Goal: Task Accomplishment & Management: Use online tool/utility

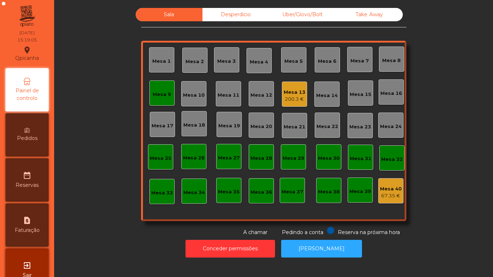
click at [288, 100] on div "200.3 €" at bounding box center [295, 99] width 22 height 7
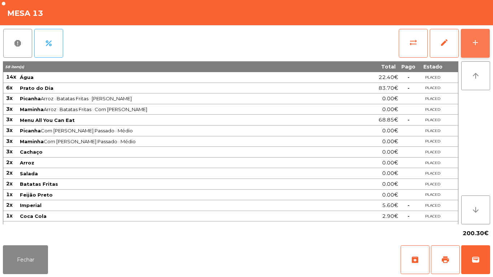
click at [469, 43] on button "add" at bounding box center [475, 43] width 29 height 29
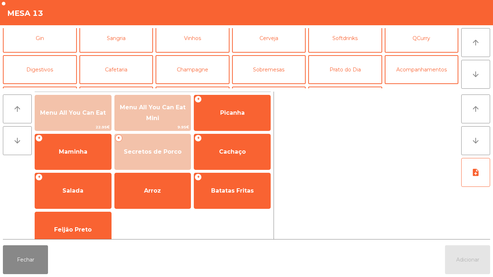
scroll to position [38, 0]
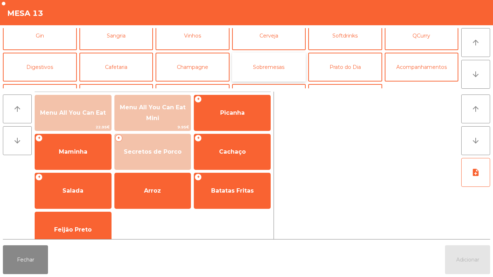
click at [259, 67] on button "Sobremesas" at bounding box center [269, 67] width 74 height 29
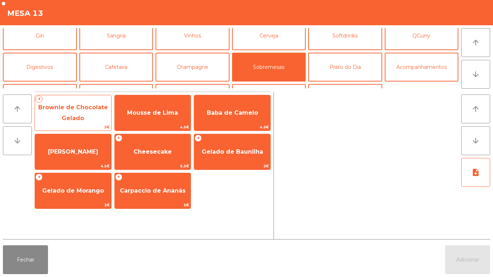
click at [78, 117] on span "Brownie de Chocolate Gelado" at bounding box center [73, 113] width 70 height 18
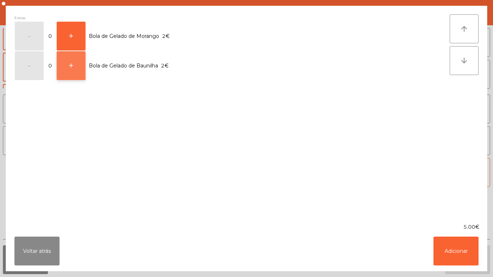
click at [73, 70] on button "+" at bounding box center [71, 65] width 29 height 29
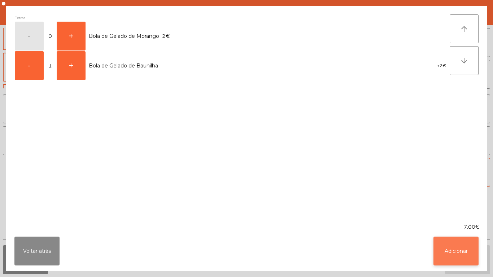
click at [450, 248] on button "Adicionar" at bounding box center [456, 251] width 45 height 29
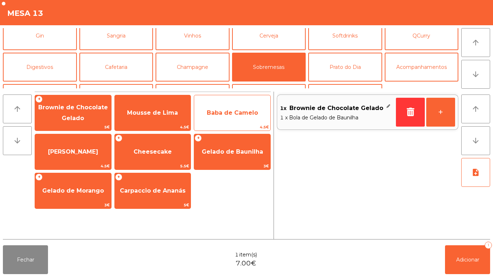
click at [231, 120] on span "Baba de Camelo" at bounding box center [232, 113] width 76 height 20
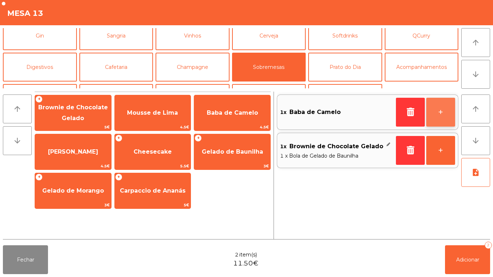
click at [438, 111] on button "+" at bounding box center [441, 112] width 29 height 29
click at [433, 113] on button "+" at bounding box center [441, 112] width 29 height 29
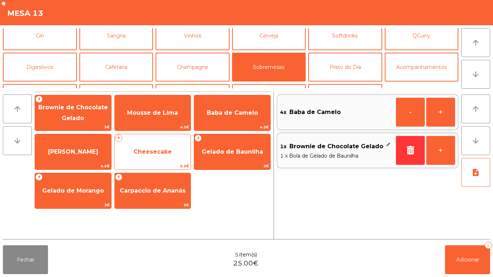
click at [154, 155] on span "Cheesecake" at bounding box center [153, 152] width 76 height 20
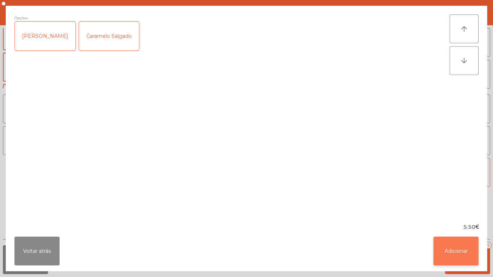
click at [450, 254] on button "Adicionar" at bounding box center [456, 251] width 45 height 29
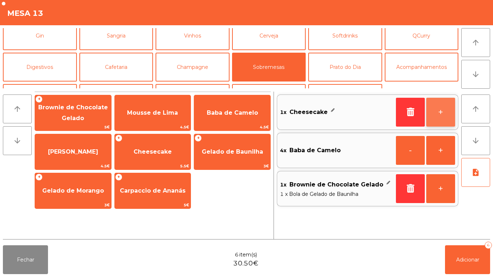
click at [440, 111] on button "+" at bounding box center [441, 112] width 29 height 29
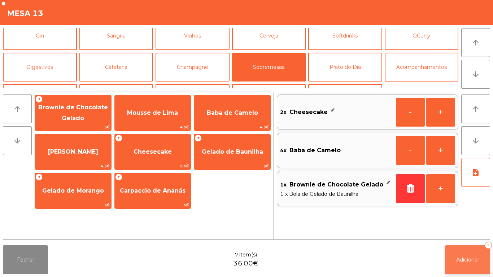
click at [466, 260] on span "Adicionar" at bounding box center [468, 260] width 23 height 7
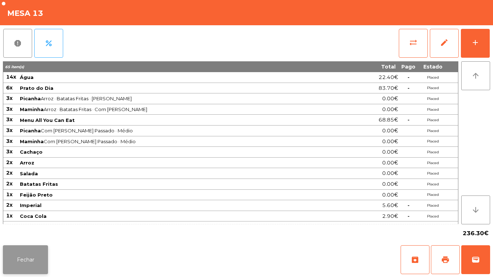
click at [25, 259] on button "Fechar" at bounding box center [25, 260] width 45 height 29
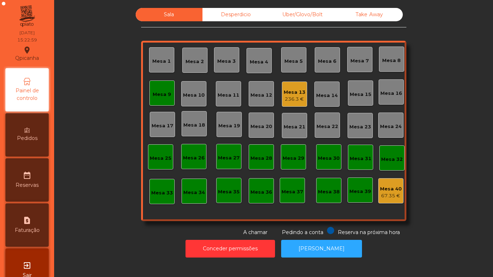
click at [293, 97] on div "236.3 €" at bounding box center [295, 99] width 22 height 7
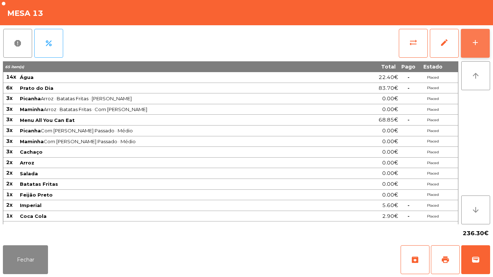
click at [470, 47] on button "add" at bounding box center [475, 43] width 29 height 29
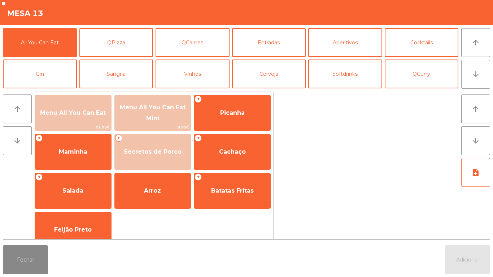
click at [468, 81] on button "arrow_downward" at bounding box center [476, 74] width 29 height 29
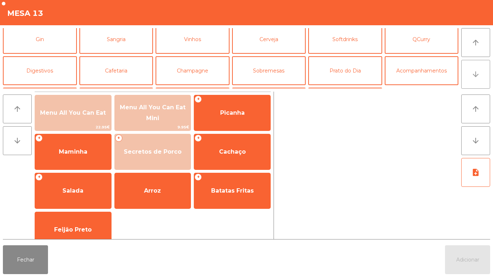
scroll to position [63, 0]
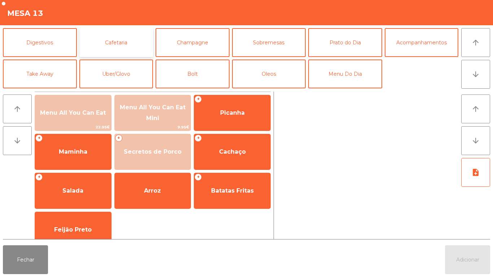
click at [124, 45] on button "Cafetaria" at bounding box center [116, 42] width 74 height 29
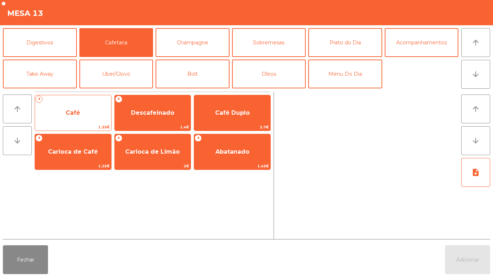
click at [71, 111] on span "Café" at bounding box center [73, 112] width 14 height 7
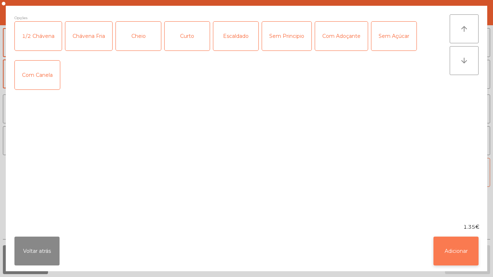
click at [446, 255] on button "Adicionar" at bounding box center [456, 251] width 45 height 29
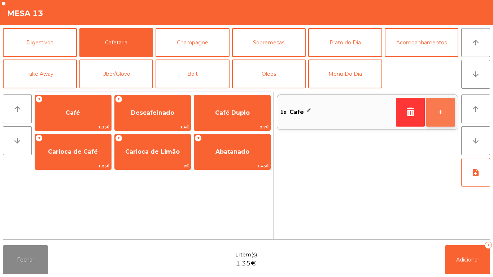
click at [438, 117] on button "+" at bounding box center [441, 112] width 29 height 29
click at [436, 117] on button "+" at bounding box center [441, 112] width 29 height 29
click at [437, 112] on button "+" at bounding box center [441, 112] width 29 height 29
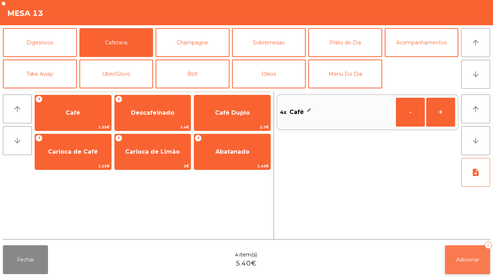
click at [467, 252] on button "Adicionar 4" at bounding box center [467, 260] width 45 height 29
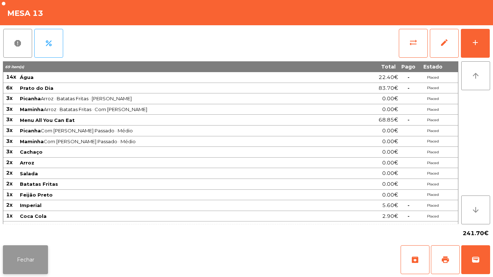
click at [27, 260] on button "Fechar" at bounding box center [25, 260] width 45 height 29
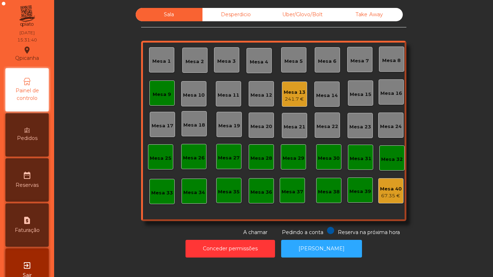
click at [154, 87] on div "Mesa 9" at bounding box center [162, 93] width 25 height 25
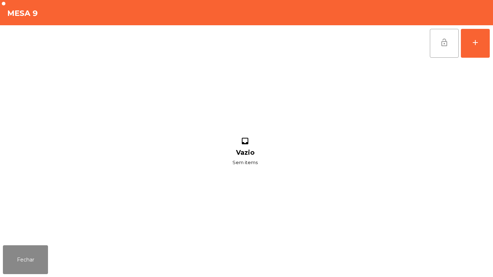
click at [446, 39] on span "lock_open" at bounding box center [444, 42] width 9 height 9
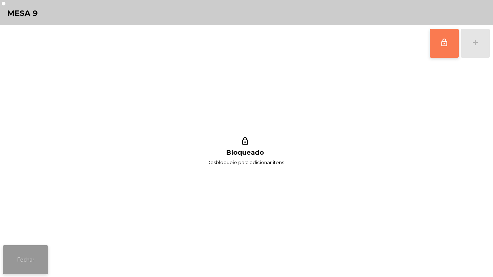
click at [36, 259] on button "Fechar" at bounding box center [25, 260] width 45 height 29
